Goal: Browse casually: Explore the website without a specific task or goal

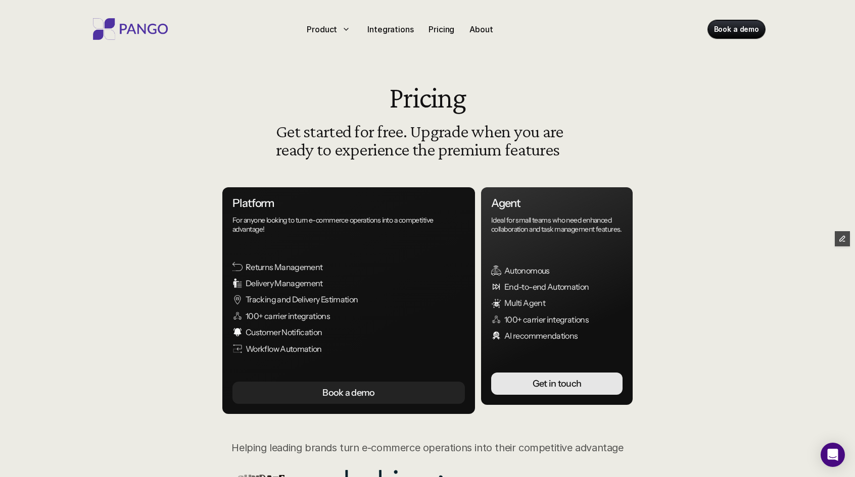
click at [157, 30] on img at bounding box center [130, 29] width 81 height 22
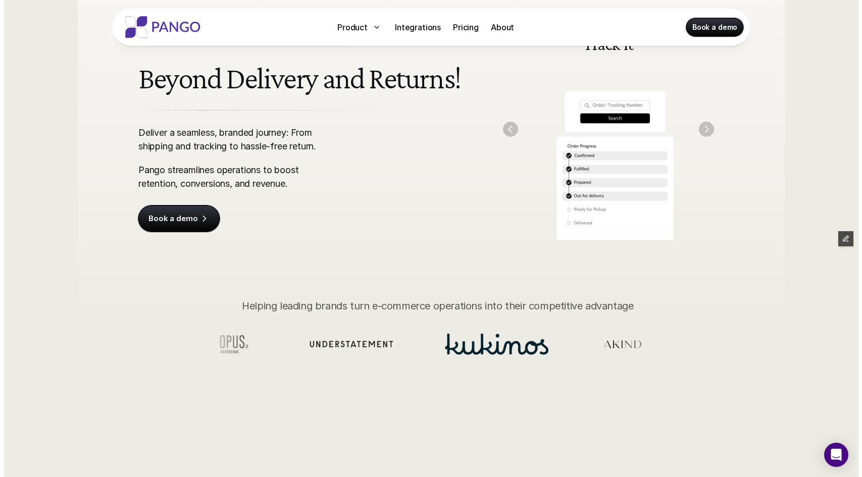
scroll to position [104, 0]
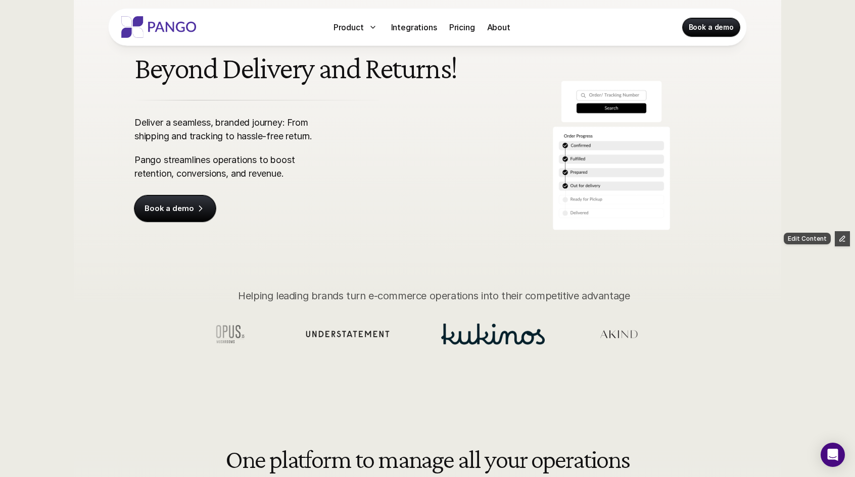
click at [840, 243] on button "button" at bounding box center [842, 238] width 15 height 15
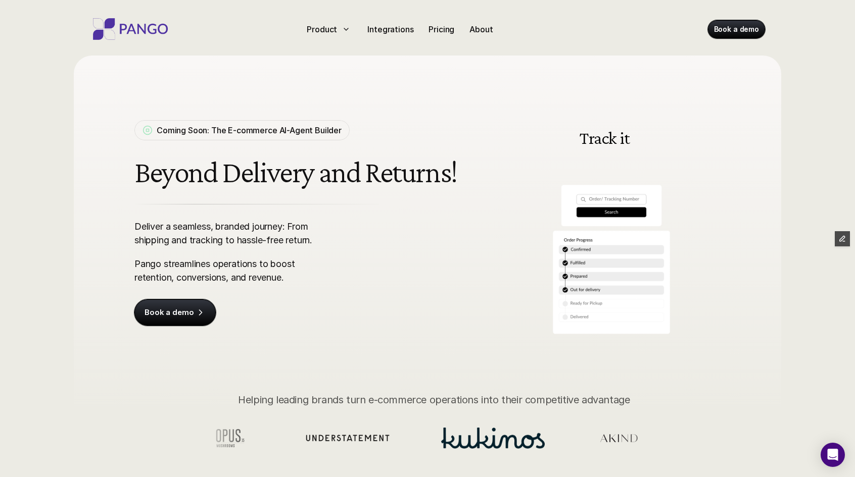
drag, startPoint x: 842, startPoint y: 243, endPoint x: 818, endPoint y: 142, distance: 103.3
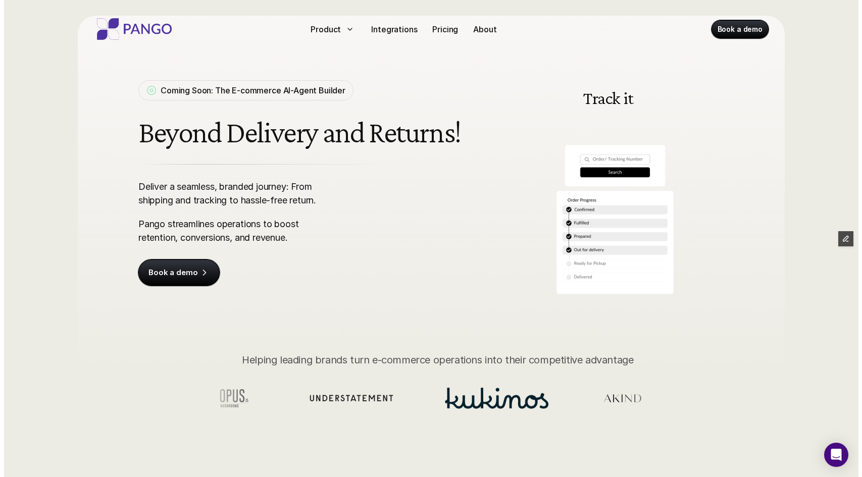
scroll to position [64, 0]
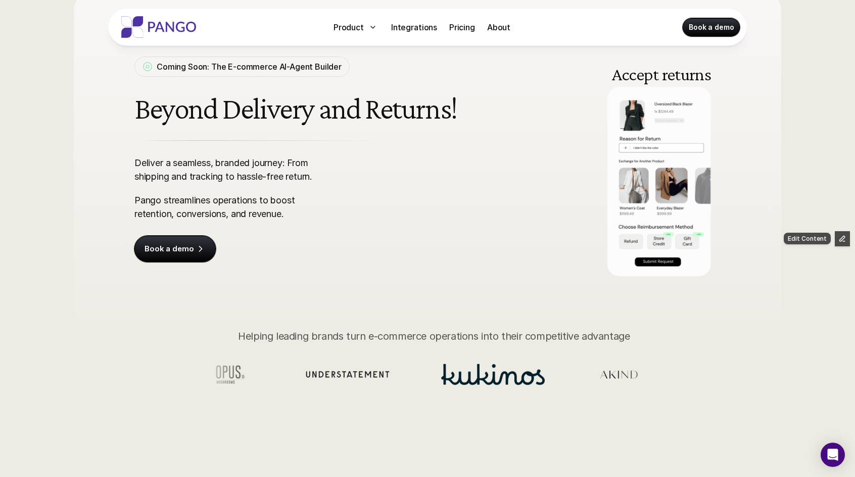
click at [843, 237] on icon "button" at bounding box center [842, 238] width 5 height 5
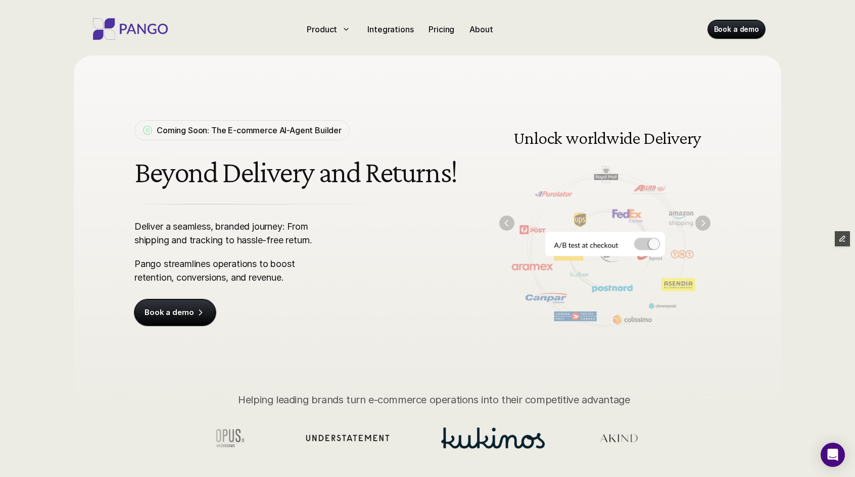
click at [508, 221] on img "Previous" at bounding box center [506, 223] width 15 height 15
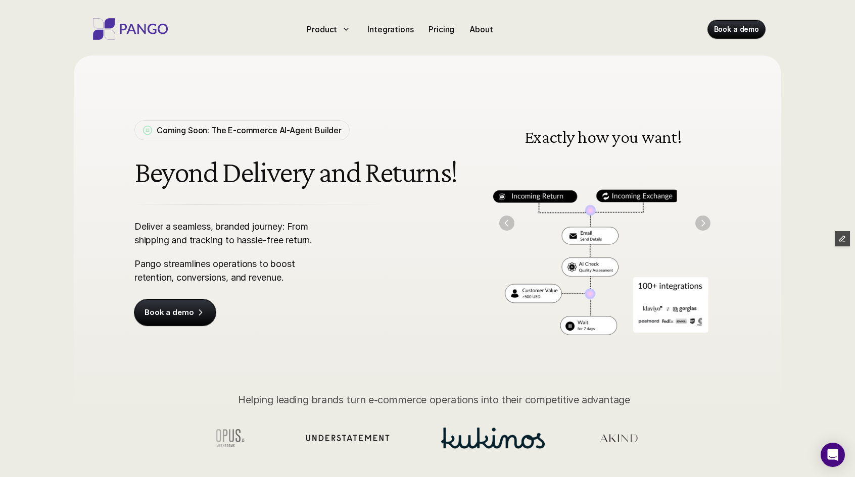
click at [701, 223] on img "Next" at bounding box center [702, 223] width 15 height 15
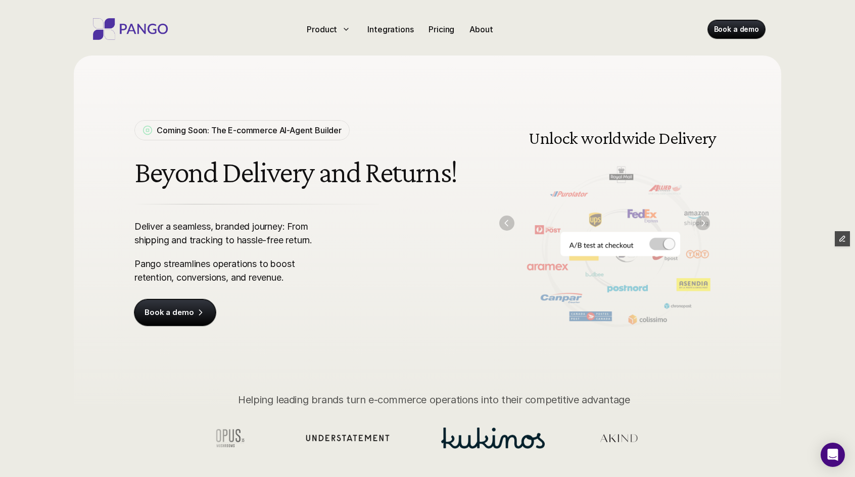
click at [701, 223] on img "Next" at bounding box center [703, 223] width 15 height 15
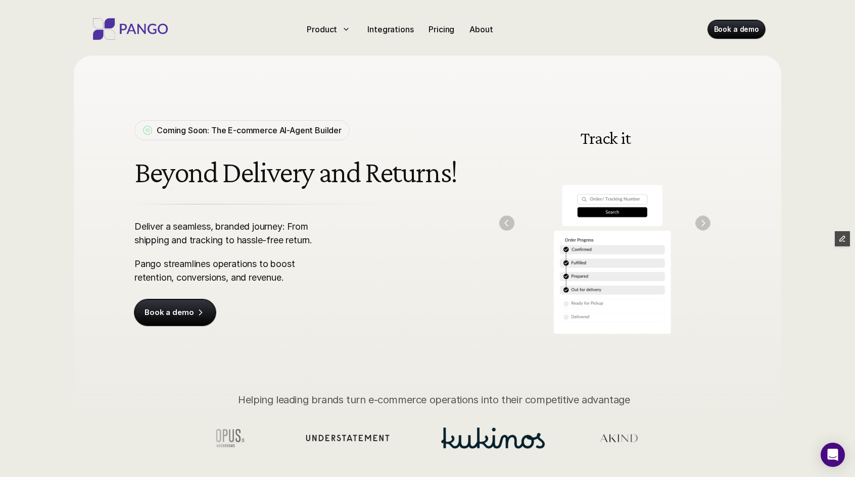
click at [701, 223] on img "Next" at bounding box center [702, 223] width 15 height 15
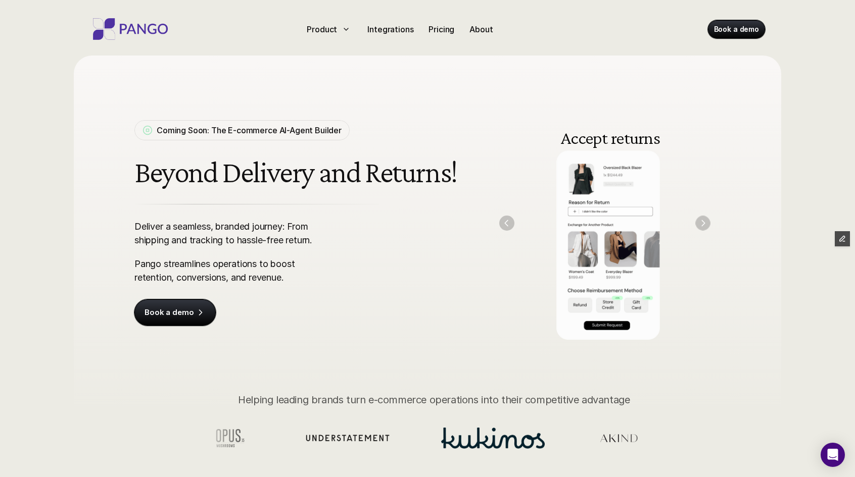
click at [701, 223] on img "Next" at bounding box center [702, 223] width 15 height 15
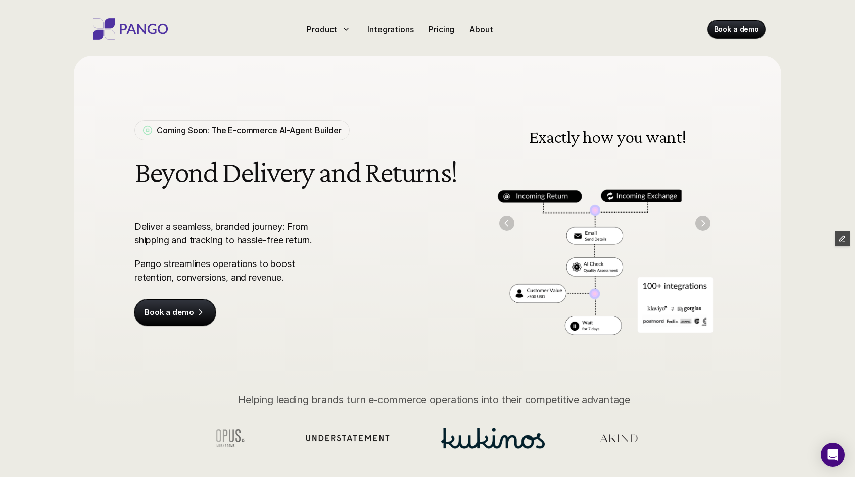
click at [701, 223] on img "Next" at bounding box center [702, 223] width 15 height 15
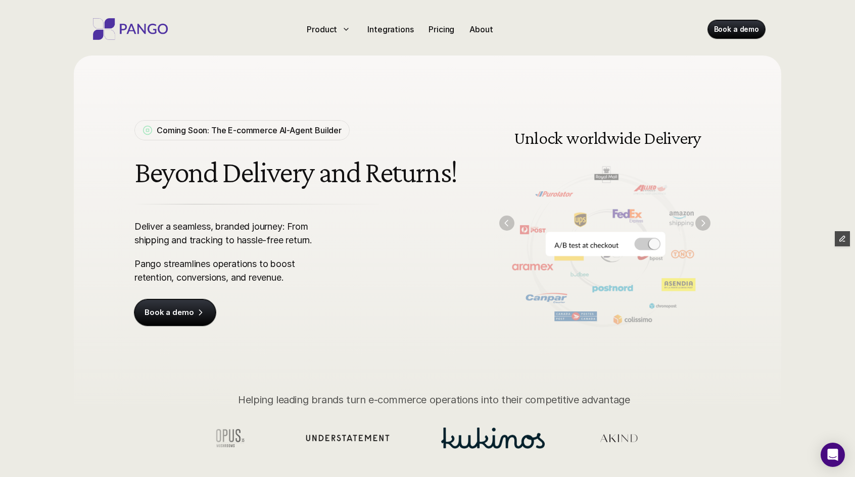
click at [701, 223] on img "Next" at bounding box center [702, 223] width 15 height 15
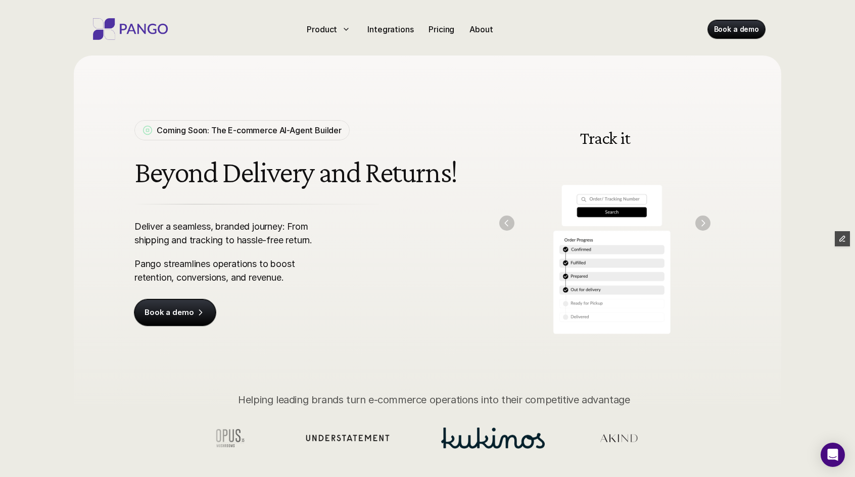
click at [701, 223] on img "Next" at bounding box center [702, 223] width 15 height 15
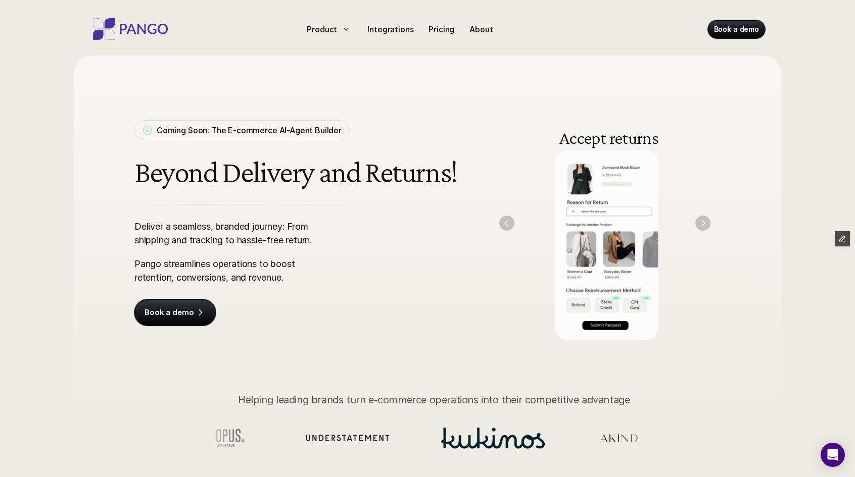
click at [701, 223] on img "Next" at bounding box center [702, 223] width 15 height 15
